Goal: Find contact information: Find contact information

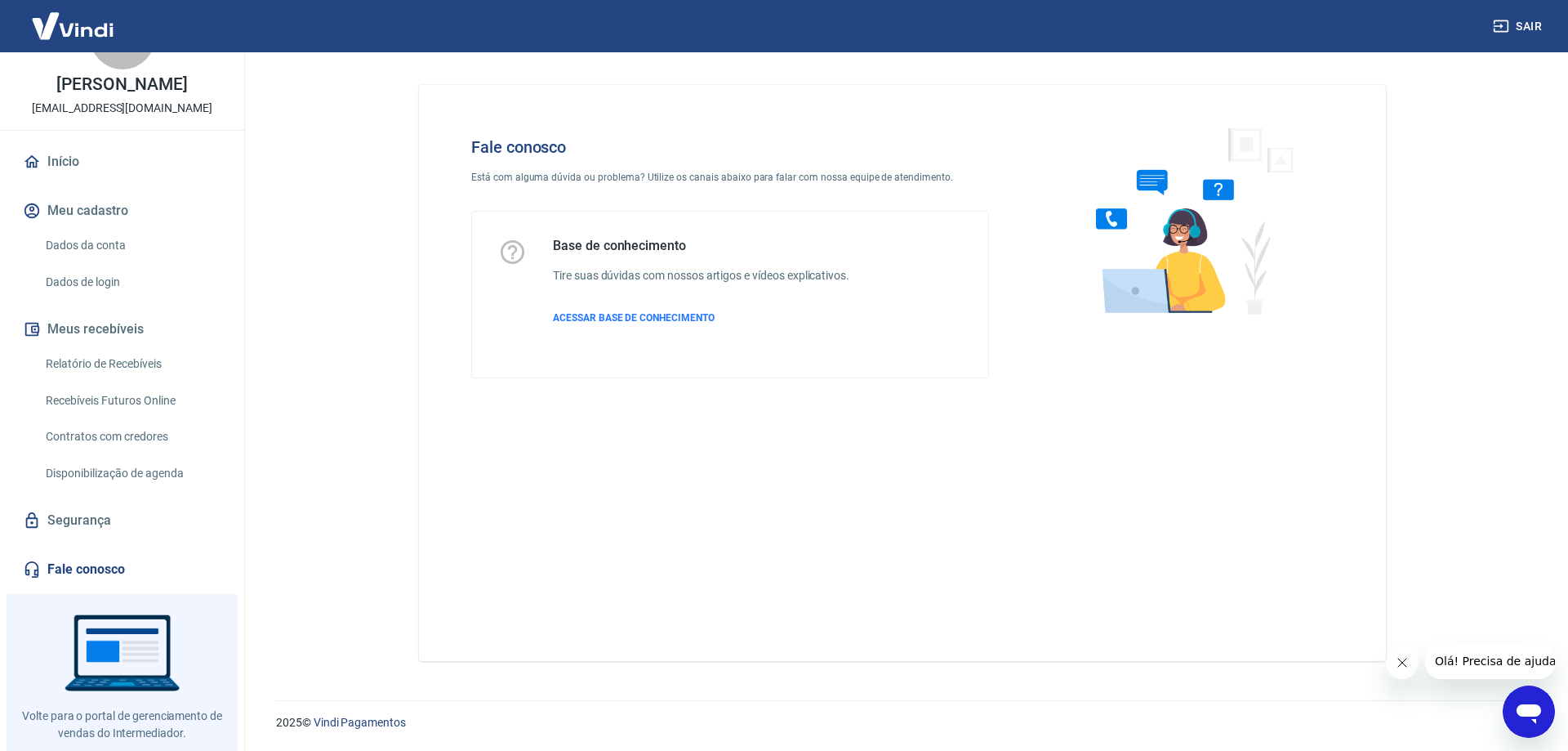
scroll to position [95, 0]
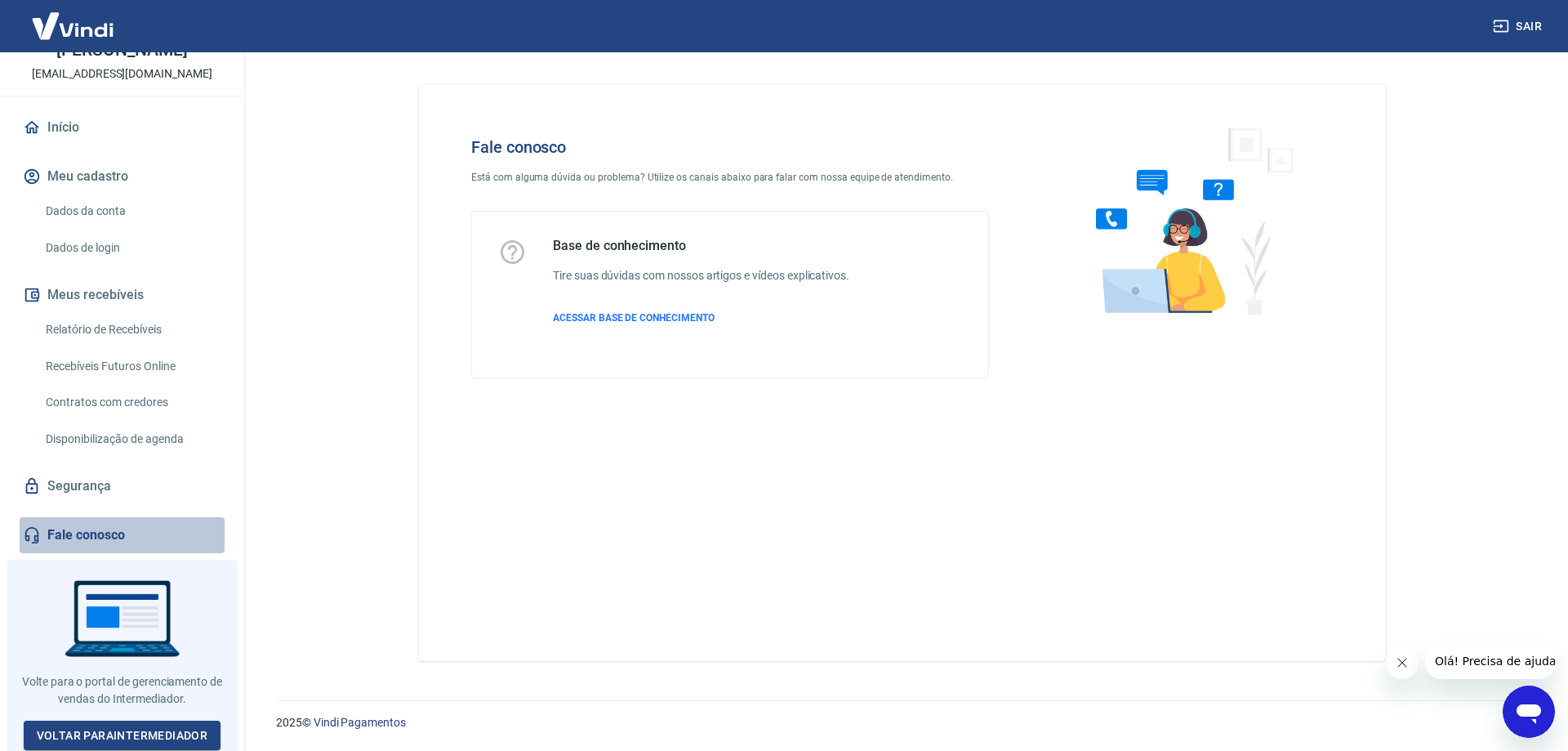
click at [151, 549] on link "Fale conosco" at bounding box center [122, 535] width 205 height 36
click at [132, 727] on link "Voltar para Intermediador" at bounding box center [122, 736] width 197 height 31
